Goal: Task Accomplishment & Management: Manage account settings

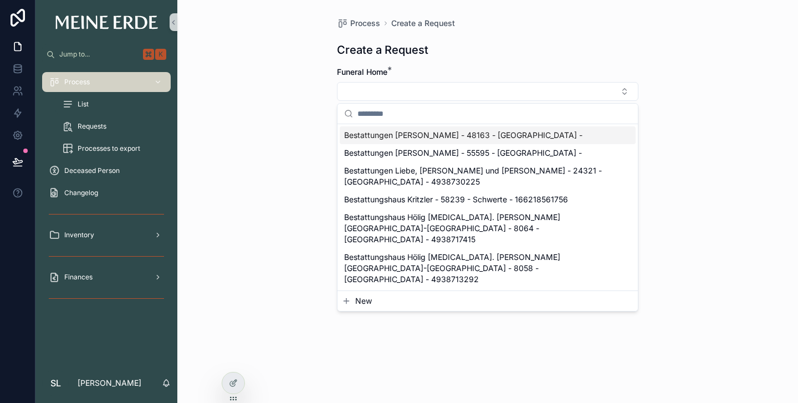
click at [91, 111] on div "List" at bounding box center [113, 104] width 102 height 18
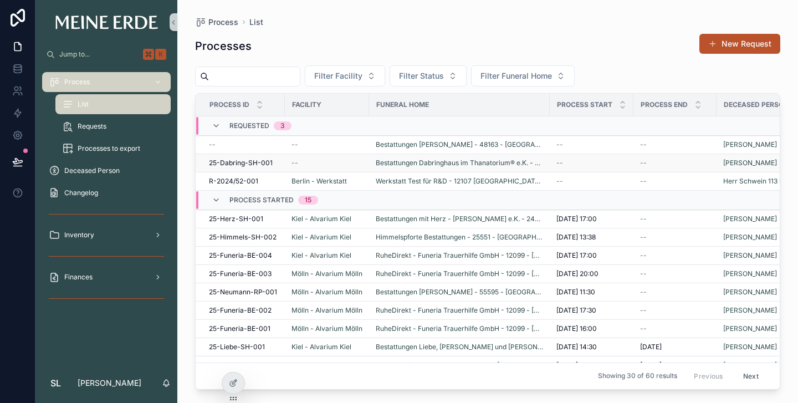
click at [232, 163] on span "25-Dabring-SH-001" at bounding box center [241, 162] width 64 height 9
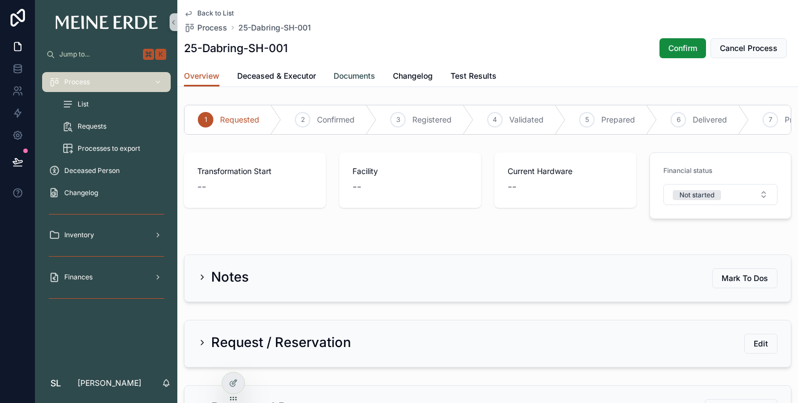
click at [357, 76] on span "Documents" at bounding box center [354, 75] width 42 height 11
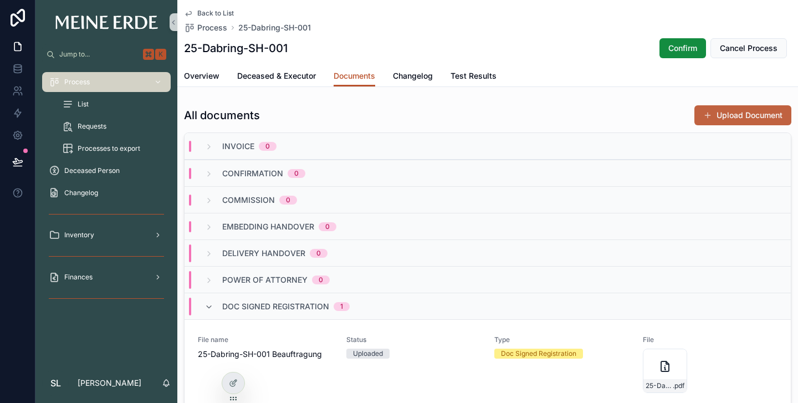
click at [726, 120] on button "Upload Document" at bounding box center [742, 115] width 97 height 20
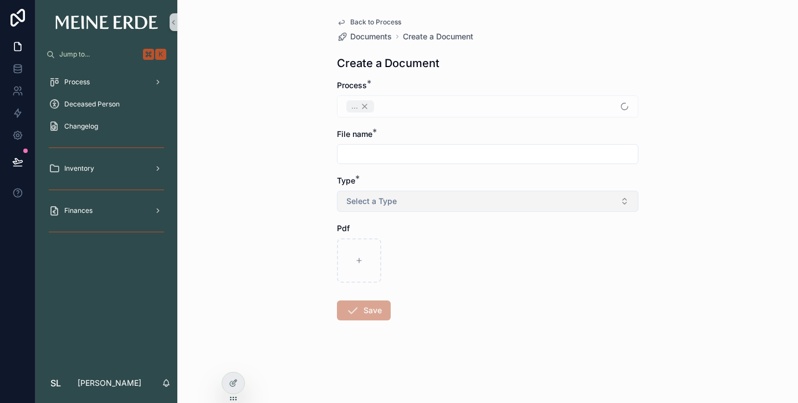
click at [397, 205] on button "Select a Type" at bounding box center [487, 201] width 301 height 21
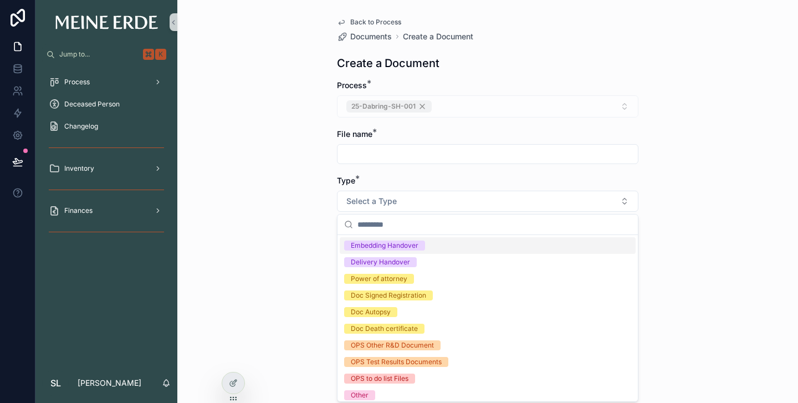
click at [368, 247] on div "Embedding Handover" at bounding box center [385, 245] width 68 height 10
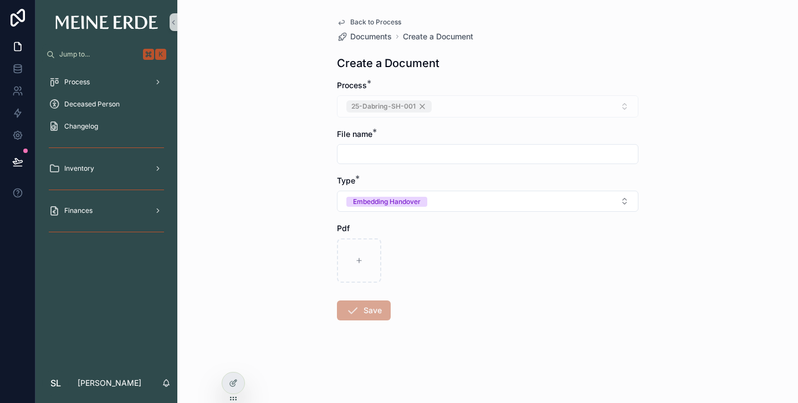
click at [364, 154] on input "scrollable content" at bounding box center [487, 154] width 300 height 16
drag, startPoint x: 420, startPoint y: 154, endPoint x: 539, endPoint y: 155, distance: 119.6
click at [539, 155] on input "**********" at bounding box center [487, 154] width 300 height 16
type input "**********"
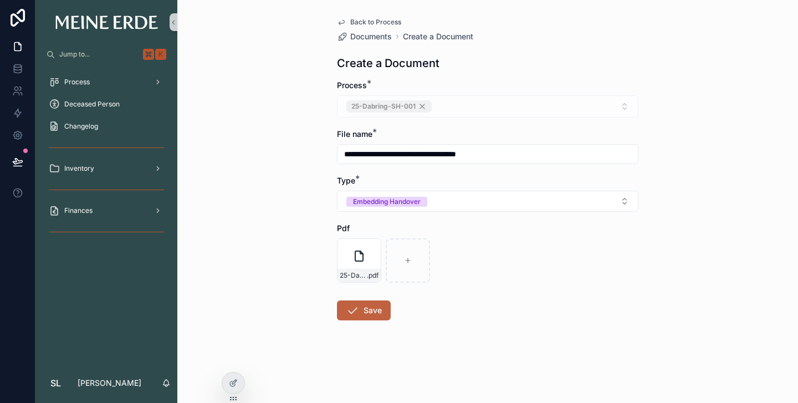
click at [362, 312] on button "Save" at bounding box center [364, 310] width 54 height 20
